Goal: Transaction & Acquisition: Obtain resource

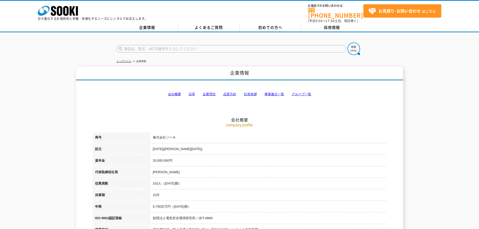
click at [151, 46] on input "text" at bounding box center [230, 49] width 229 height 8
click at [325, 45] on input "NSR" at bounding box center [230, 49] width 229 height 8
type input "NSR"
click at [350, 46] on img at bounding box center [353, 48] width 13 height 13
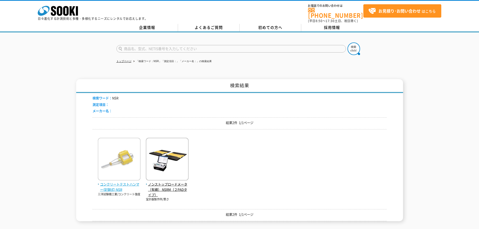
click at [135, 149] on img at bounding box center [119, 160] width 43 height 44
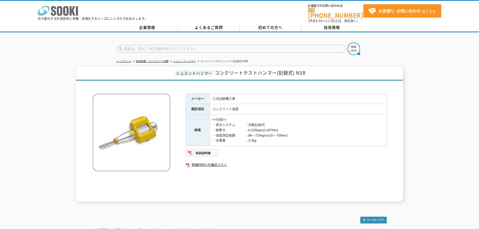
click at [73, 10] on polygon at bounding box center [73, 10] width 6 height 9
